Goal: Task Accomplishment & Management: Complete application form

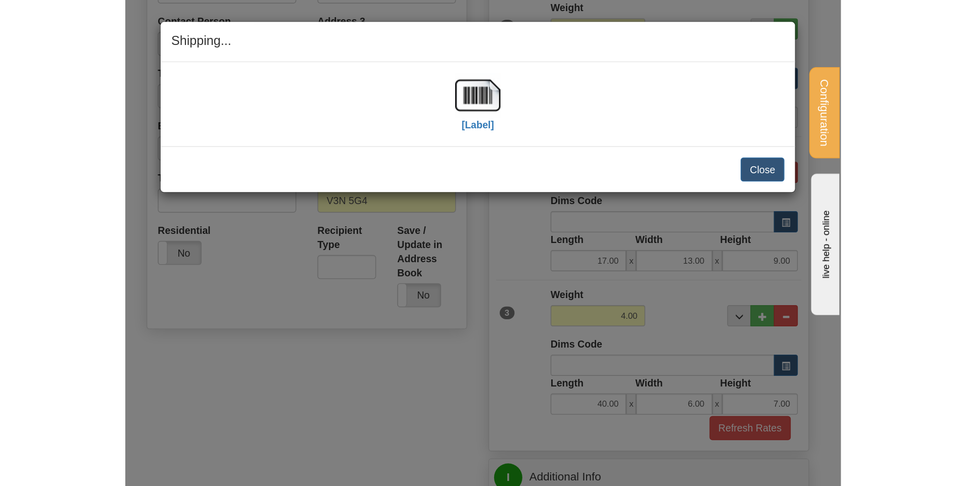
scroll to position [202, 0]
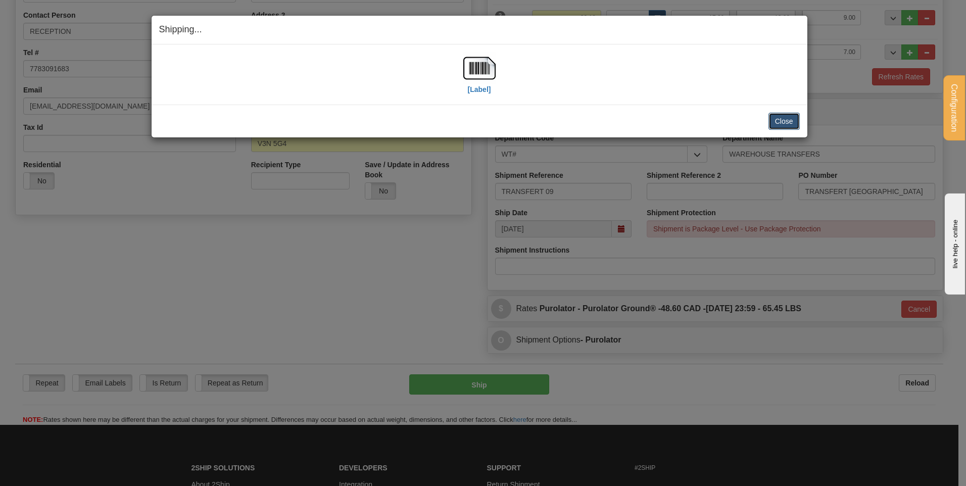
click at [511, 119] on button "Close" at bounding box center [783, 121] width 31 height 17
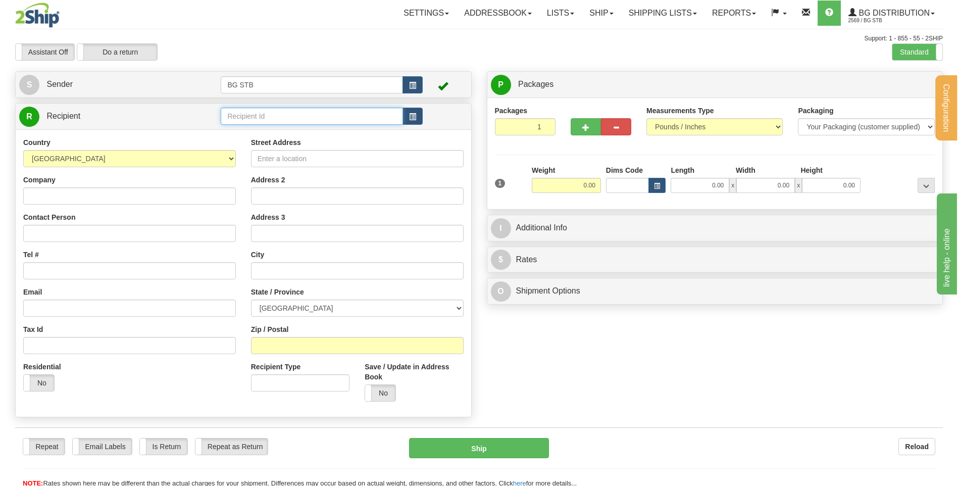
click at [350, 116] on input "text" at bounding box center [312, 116] width 182 height 17
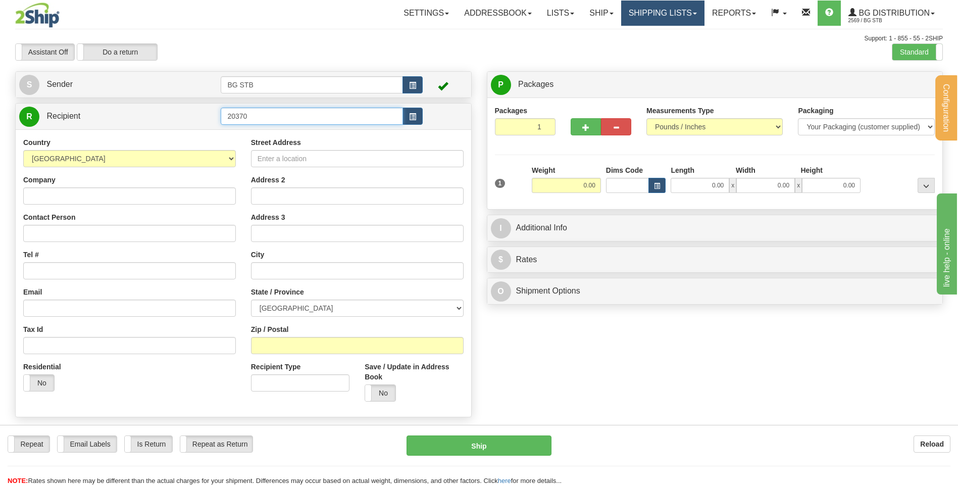
type input "20370"
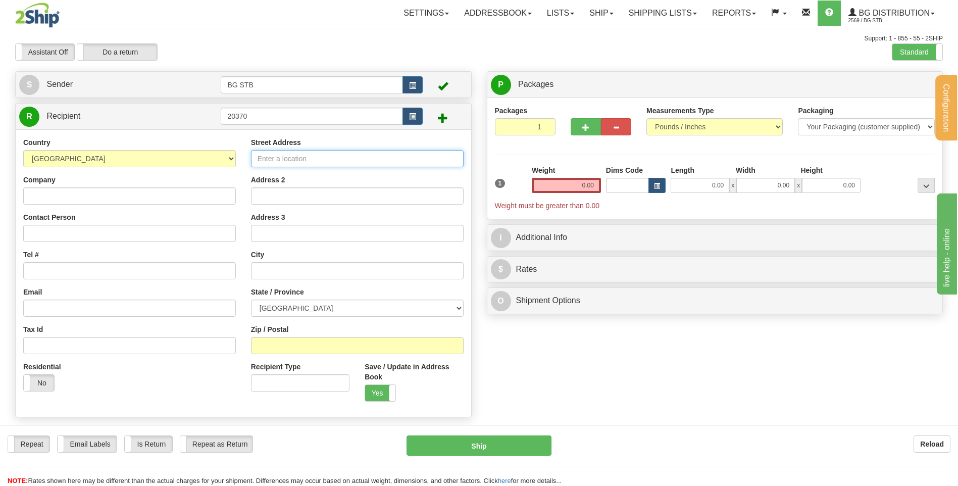
click at [335, 155] on input "Street Address" at bounding box center [357, 158] width 213 height 17
type input "2830 BOUL. TALBOT"
click at [353, 274] on input "text" at bounding box center [357, 270] width 213 height 17
type input "CHICOUTIMI"
click at [303, 310] on select "ALBERTA BRITISH COLUMBIA MANITOBA NEW BRUNSWICK NEWFOUNDLAND NOVA SCOTIA NUNAVU…" at bounding box center [357, 308] width 213 height 17
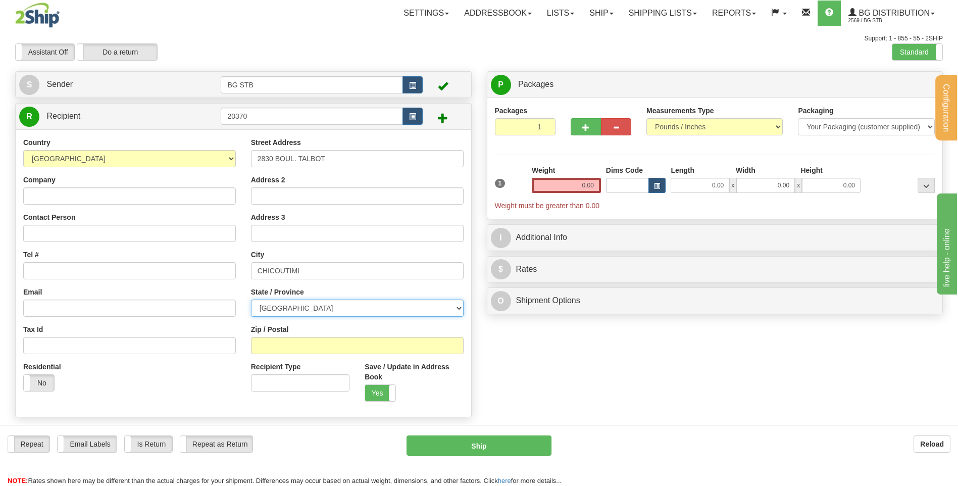
select select "QC"
click at [251, 300] on select "ALBERTA BRITISH COLUMBIA MANITOBA NEW BRUNSWICK NEWFOUNDLAND NOVA SCOTIA NUNAVU…" at bounding box center [357, 308] width 213 height 17
click at [315, 339] on input "Zip / Postal" at bounding box center [357, 345] width 213 height 17
type input "7"
type input "G7H 1B5"
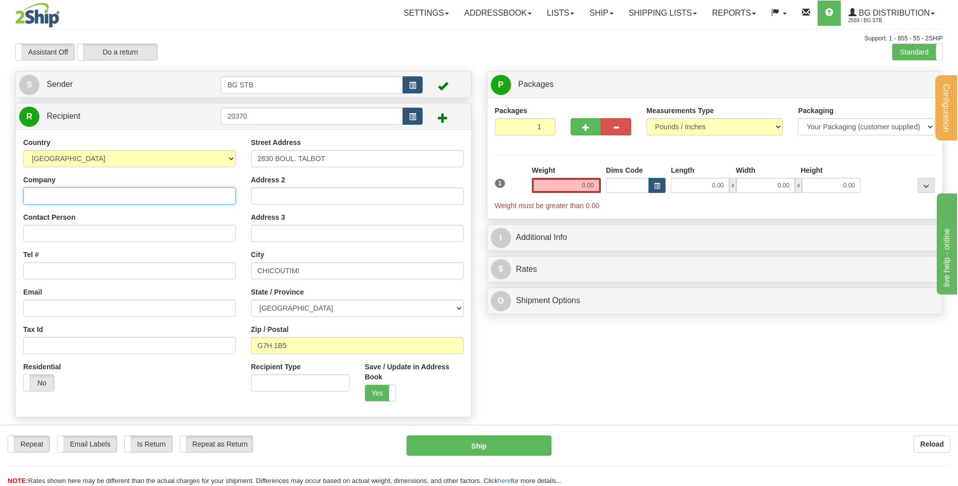
click at [158, 187] on input "Company" at bounding box center [129, 195] width 213 height 17
click at [73, 195] on input "LES DISTRIUBITONS" at bounding box center [129, 195] width 213 height 17
click at [133, 189] on input "LES DISTRIBITONS" at bounding box center [129, 195] width 213 height 17
click at [73, 196] on input "LES DISTRIBITONS" at bounding box center [129, 195] width 213 height 17
click at [108, 195] on input "LES DISTRIBUTONS" at bounding box center [129, 195] width 213 height 17
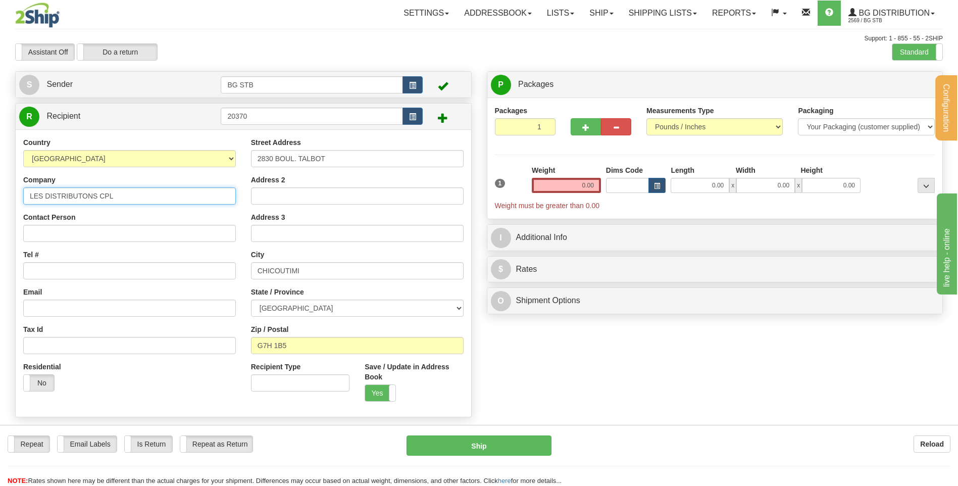
type input "LES DISTRIBUTONS CPL"
click at [45, 275] on input "Tel #" at bounding box center [129, 270] width 213 height 17
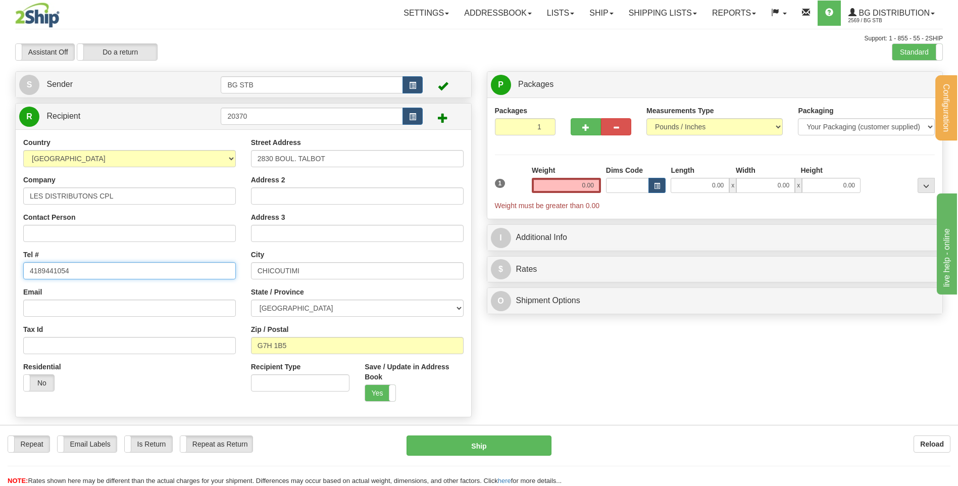
type input "4189441054"
click at [557, 185] on input "0.00" at bounding box center [566, 185] width 69 height 15
type input "0.15"
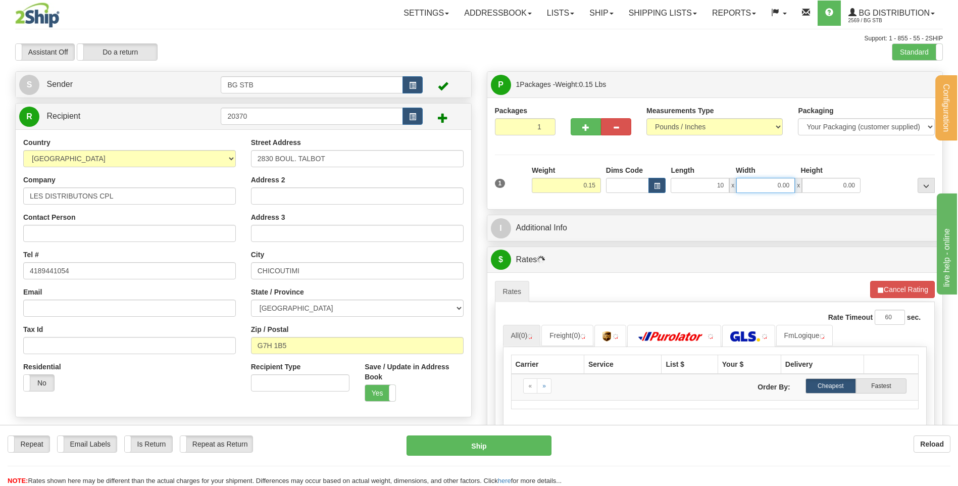
type input "10.00"
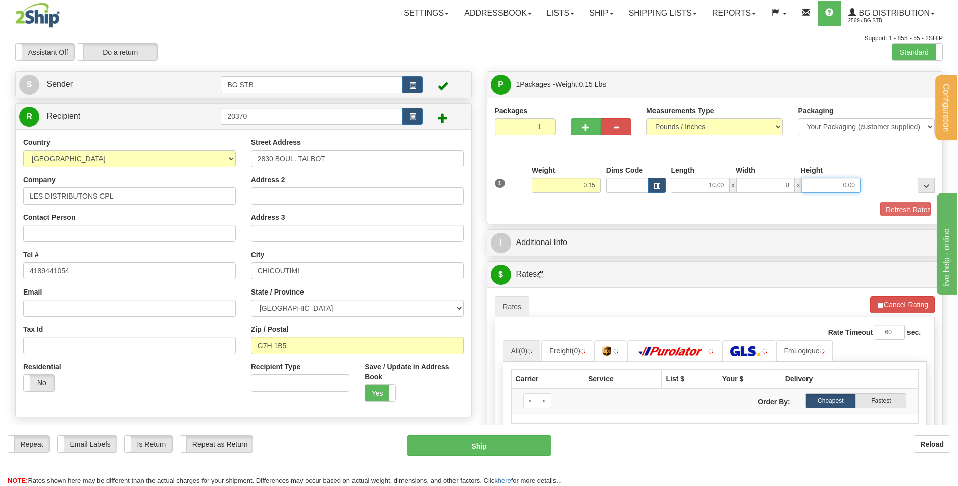
type input "8.00"
type input "2"
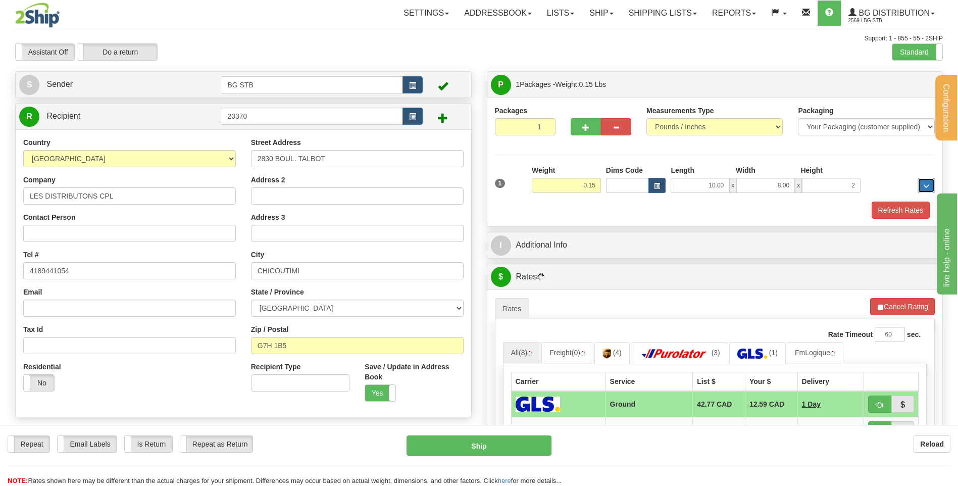
type input "2.00"
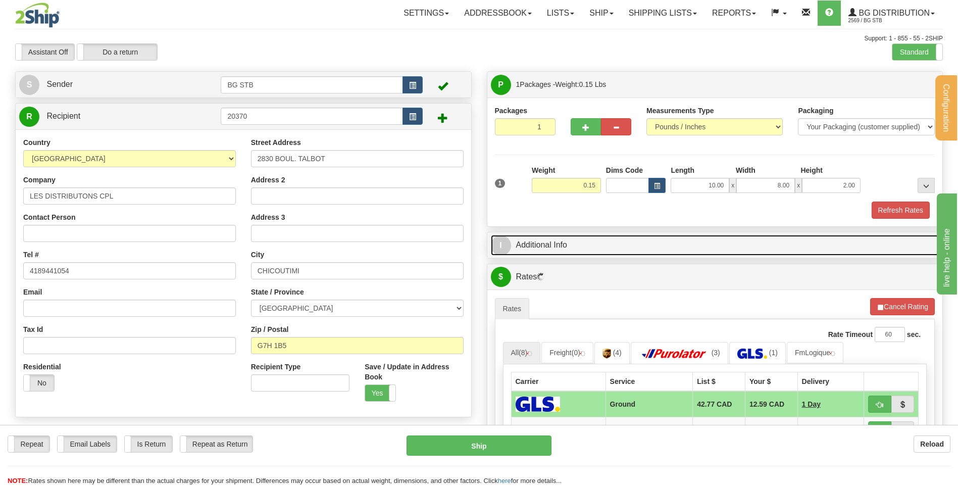
drag, startPoint x: 524, startPoint y: 238, endPoint x: 530, endPoint y: 236, distance: 5.8
click at [524, 238] on link "I Additional Info" at bounding box center [715, 245] width 449 height 21
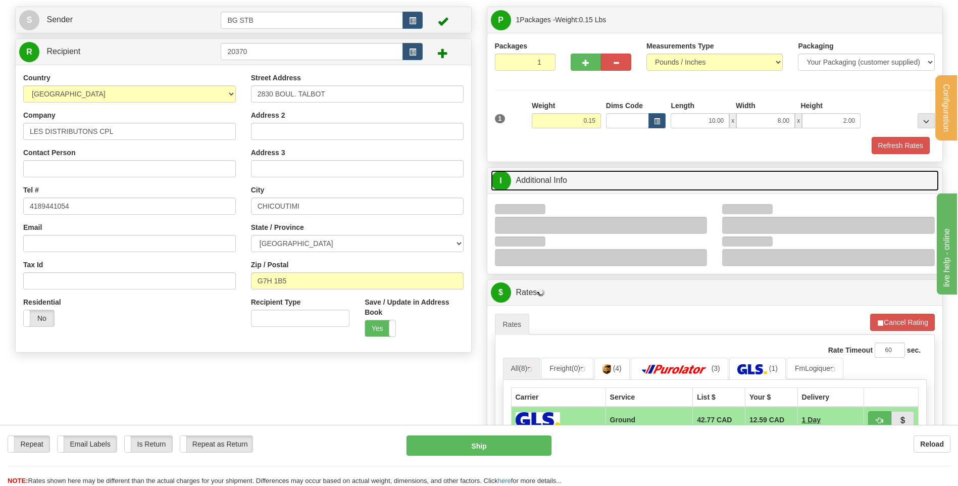
scroll to position [101, 0]
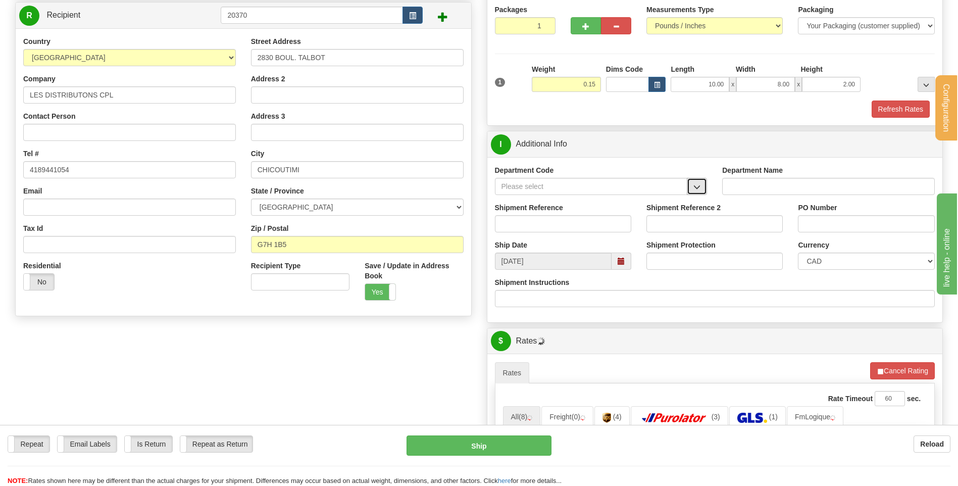
click at [698, 189] on span "button" at bounding box center [696, 187] width 7 height 7
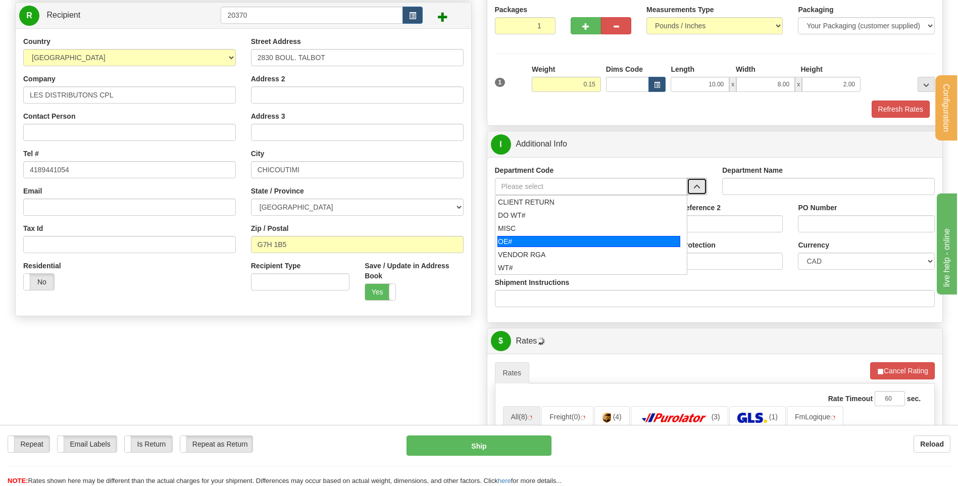
click at [578, 236] on div "OE#" at bounding box center [588, 241] width 183 height 11
type input "OE#"
type input "ORDERS"
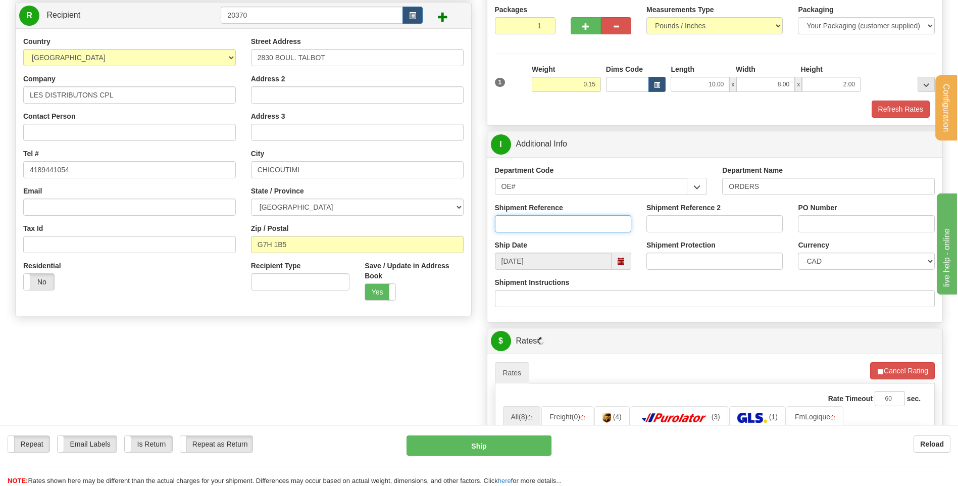
click at [577, 222] on input "Shipment Reference" at bounding box center [563, 223] width 136 height 17
type input "80005788-00"
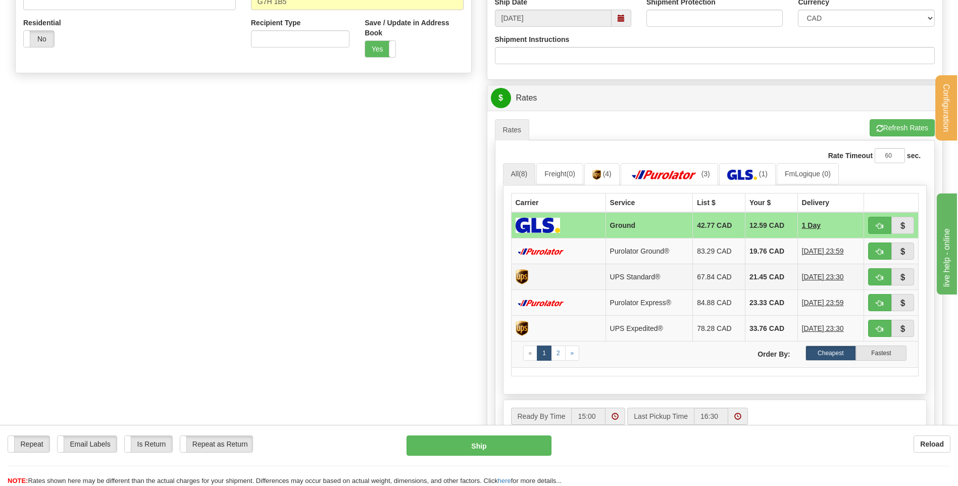
scroll to position [354, 0]
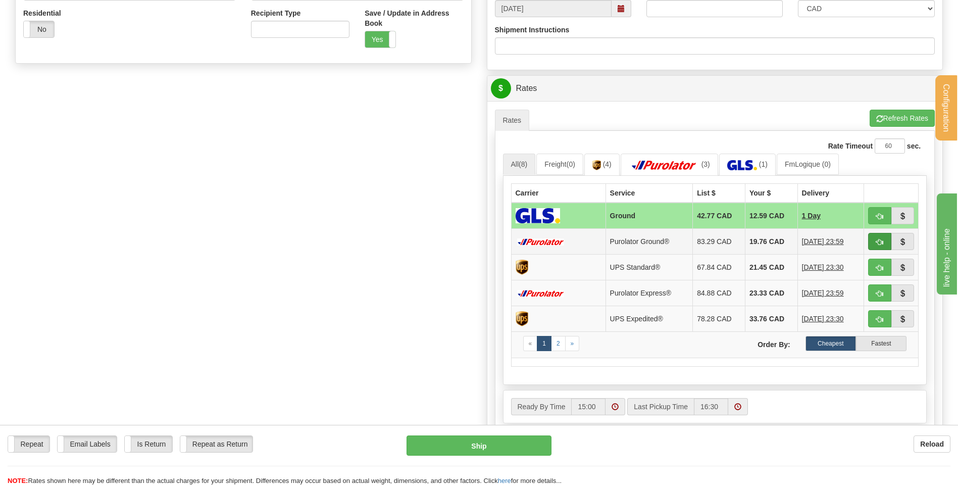
type input "PIERRE-LUC 09-09-25"
click at [879, 239] on span "button" at bounding box center [879, 242] width 7 height 7
type input "260"
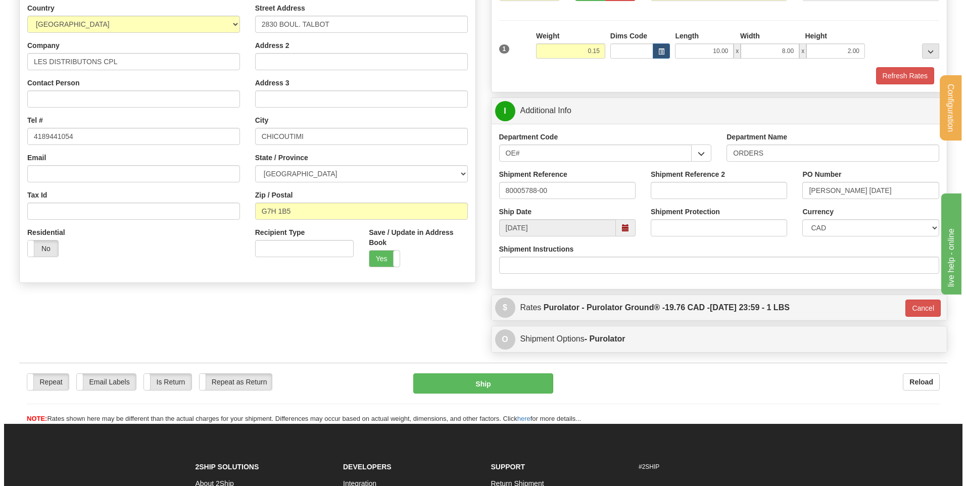
scroll to position [130, 0]
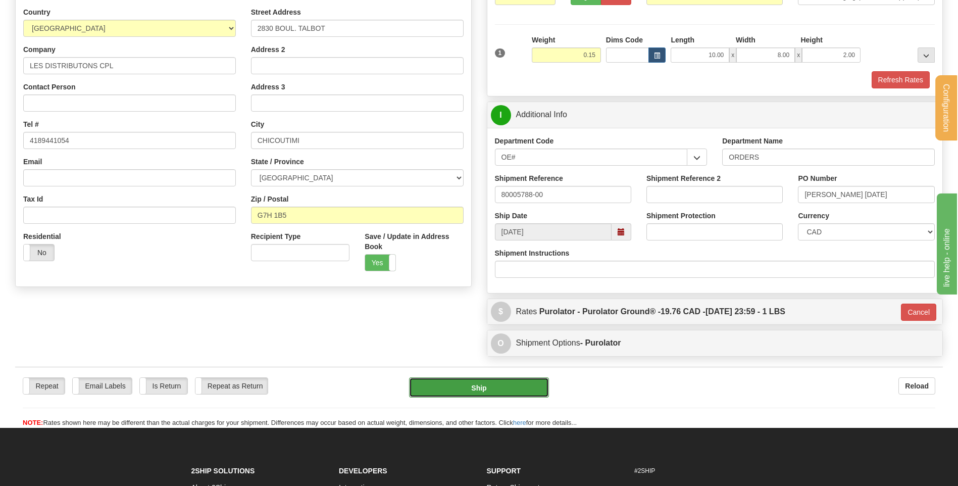
click at [484, 383] on button "Ship" at bounding box center [478, 387] width 139 height 20
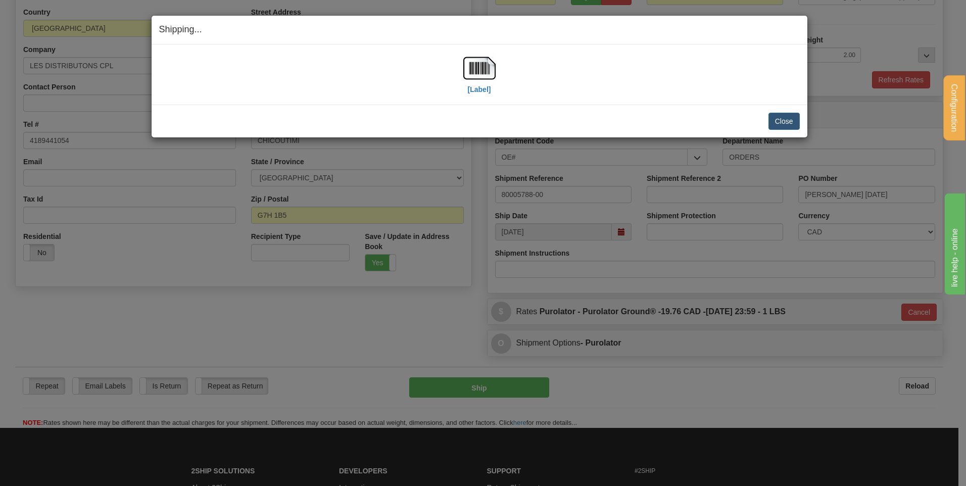
click at [506, 64] on div "[Label]" at bounding box center [479, 74] width 640 height 45
click at [492, 65] on img at bounding box center [479, 68] width 32 height 32
